Goal: Task Accomplishment & Management: Check status

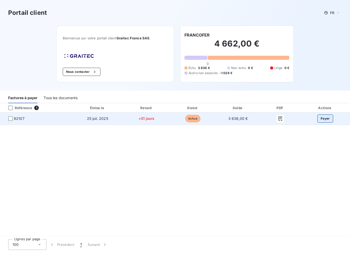
click at [326, 120] on button "Payer" at bounding box center [326, 118] width 16 height 8
